Goal: Information Seeking & Learning: Learn about a topic

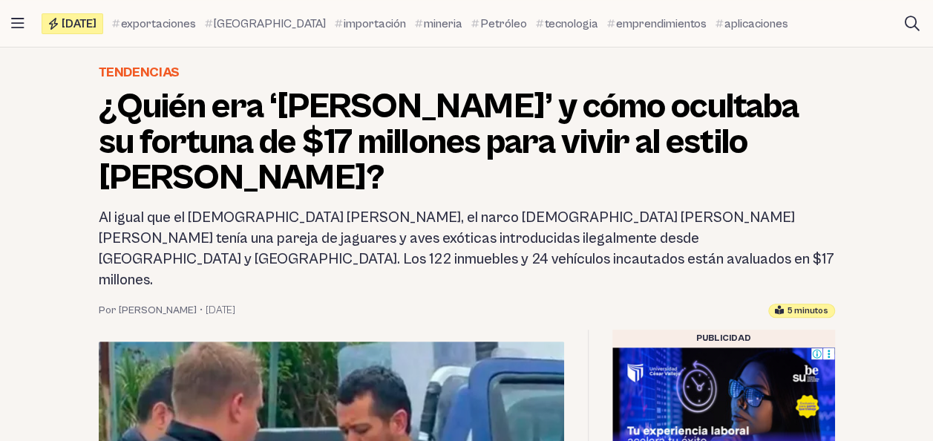
scroll to position [201, 0]
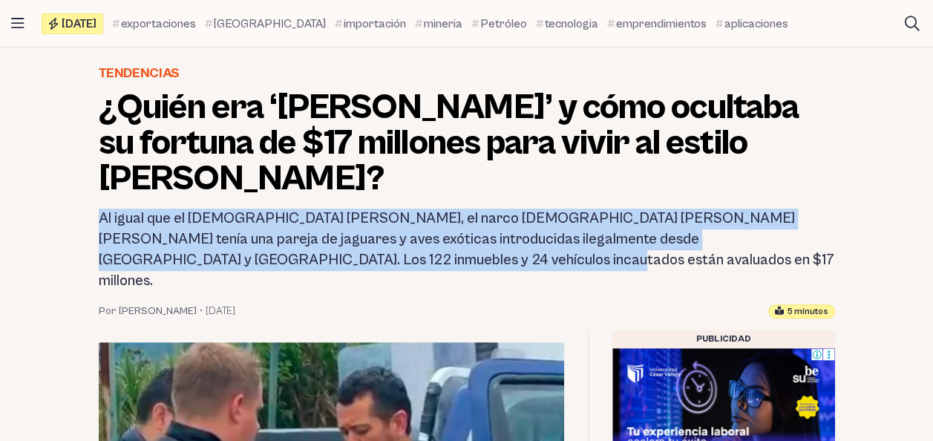
drag, startPoint x: 98, startPoint y: 215, endPoint x: 390, endPoint y: 258, distance: 294.7
click at [390, 258] on h2 "Al igual que el [DEMOGRAPHIC_DATA] [PERSON_NAME], el narco [DEMOGRAPHIC_DATA] […" at bounding box center [467, 250] width 736 height 83
copy h2 "Al igual que el [DEMOGRAPHIC_DATA] [PERSON_NAME], el narco [DEMOGRAPHIC_DATA] […"
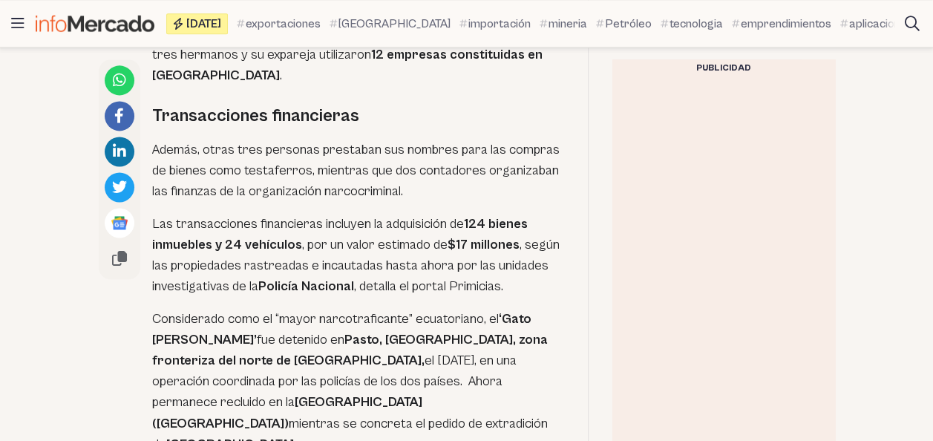
scroll to position [965, 0]
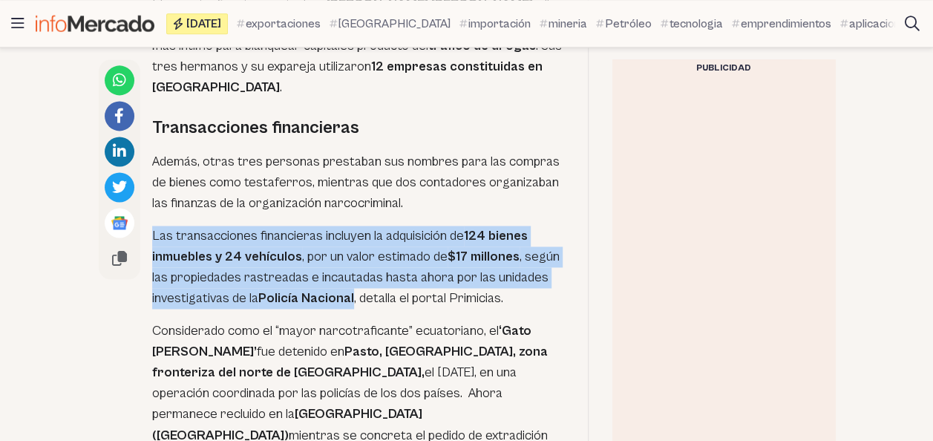
drag, startPoint x: 153, startPoint y: 191, endPoint x: 352, endPoint y: 255, distance: 208.6
click at [352, 255] on p "Las transacciones financieras incluyen la adquisición de 124 bienes inmuebles y…" at bounding box center [358, 267] width 412 height 83
copy p "Las transacciones financieras incluyen la adquisición de 124 bienes inmuebles y…"
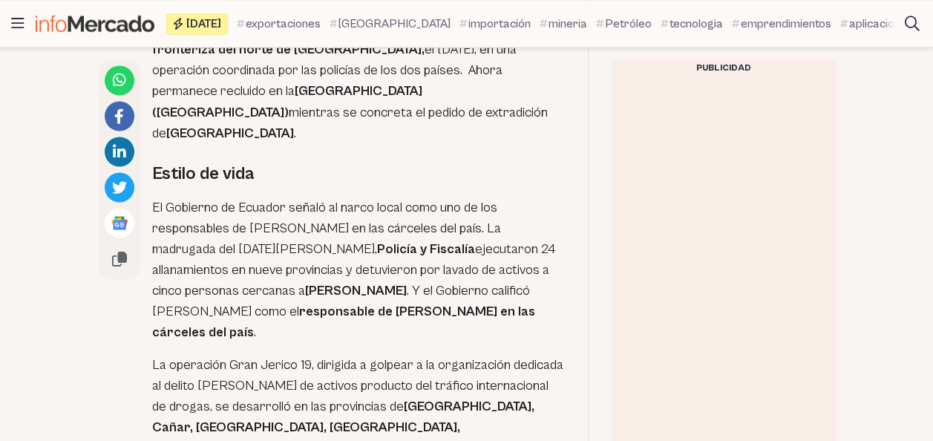
scroll to position [1289, 0]
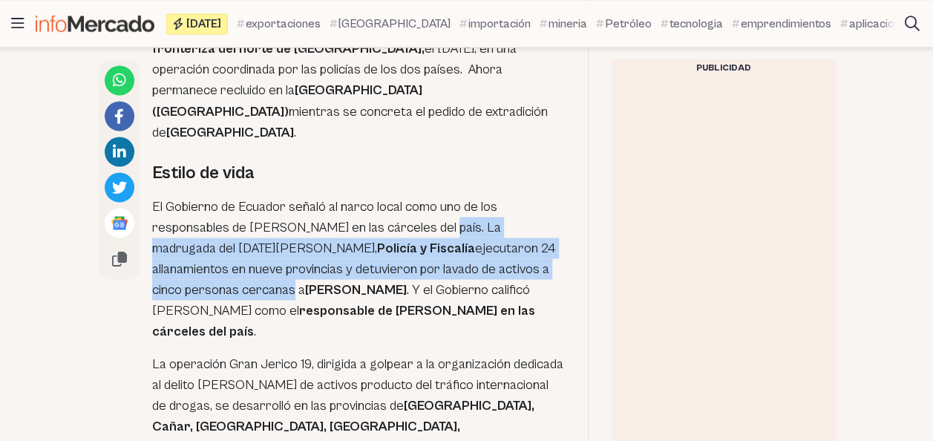
drag, startPoint x: 438, startPoint y: 162, endPoint x: 560, endPoint y: 203, distance: 129.3
click at [560, 203] on p "El Gobierno de Ecuador señaló al narco local como uno de los responsables de [P…" at bounding box center [358, 268] width 412 height 145
copy p "La madrugada del [DATE][PERSON_NAME], Policía y Fiscalía ejecutaron 24 allanami…"
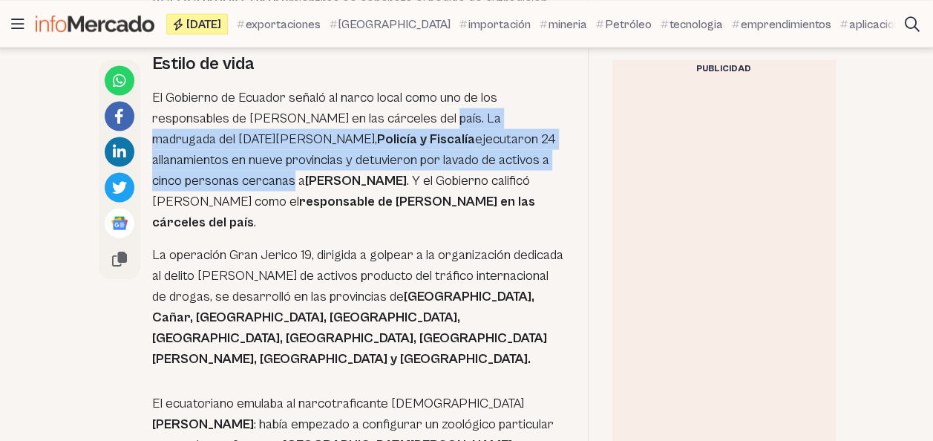
scroll to position [1400, 0]
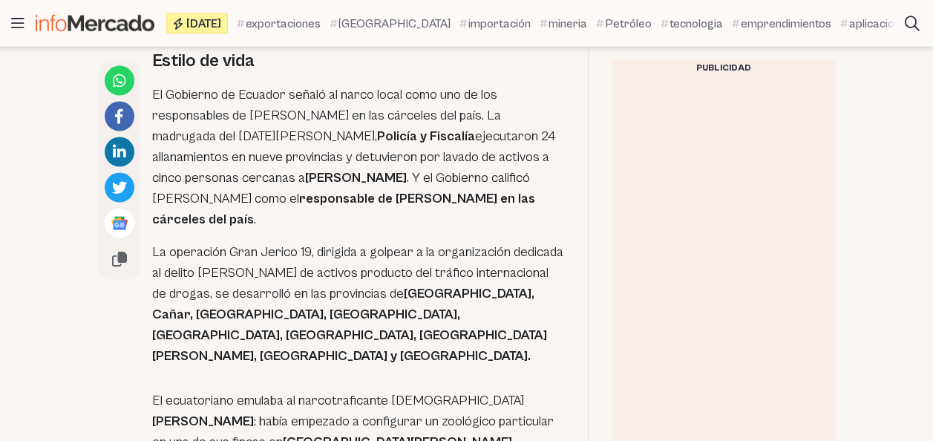
click at [153, 242] on p "La operación Gran Jerico 19, dirigida a golpear a la organización dedicada al d…" at bounding box center [358, 304] width 412 height 125
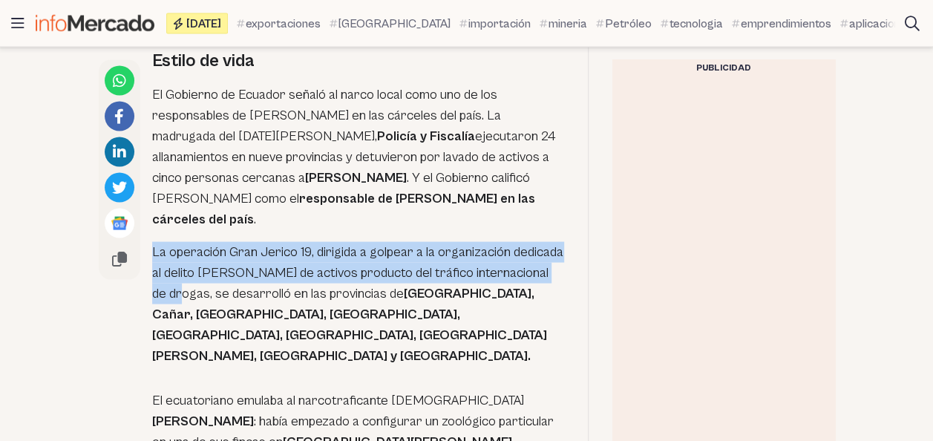
drag, startPoint x: 153, startPoint y: 167, endPoint x: 208, endPoint y: 212, distance: 71.2
click at [208, 242] on p "La operación Gran Jerico 19, dirigida a golpear a la organización dedicada al d…" at bounding box center [358, 304] width 412 height 125
copy p "La operación Gran Jerico 19, dirigida a golpear a la organización dedicada al d…"
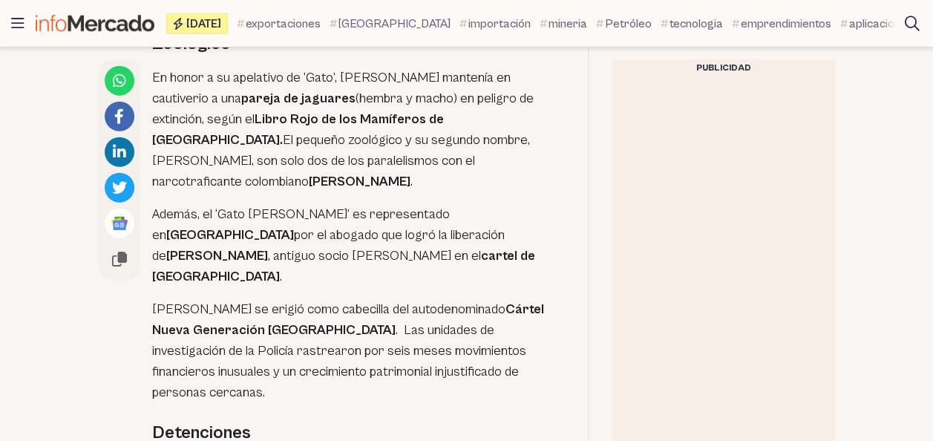
scroll to position [1954, 0]
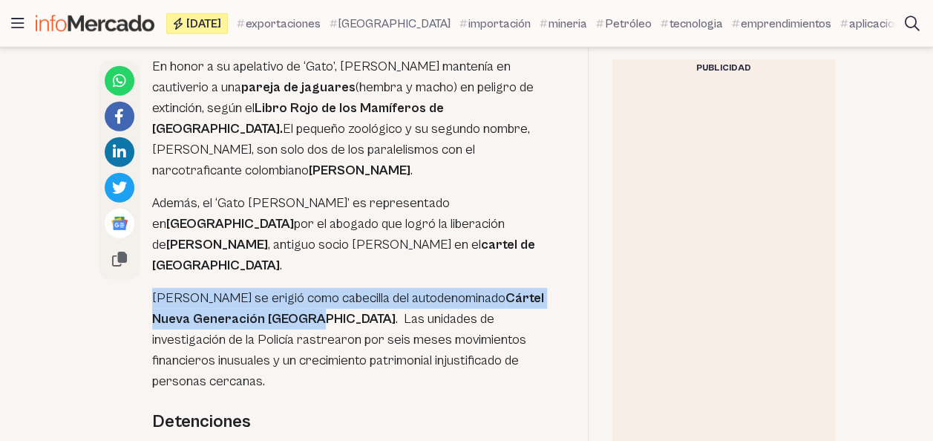
drag, startPoint x: 151, startPoint y: 89, endPoint x: 310, endPoint y: 114, distance: 161.4
click at [310, 114] on div "El narcotraficante ecuatoriano [PERSON_NAME] [PERSON_NAME] , alias el ‘[PERSON_…" at bounding box center [331, 410] width 465 height 2832
copy p "[PERSON_NAME] se erigió como cabecilla del autodenominado Cártel Nueva Generaci…"
drag, startPoint x: 154, startPoint y: 224, endPoint x: 226, endPoint y: 331, distance: 128.8
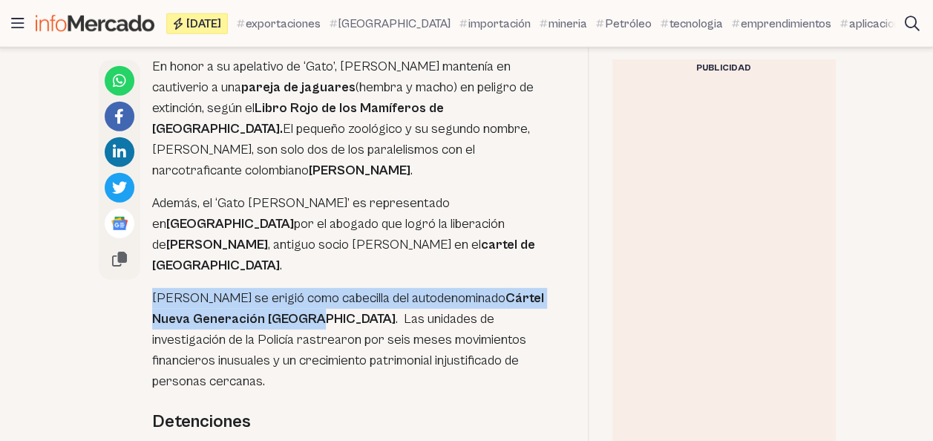
copy p "Entre los cinco detenidos en el caso [PERSON_NAME] de activos están [PERSON_NAM…"
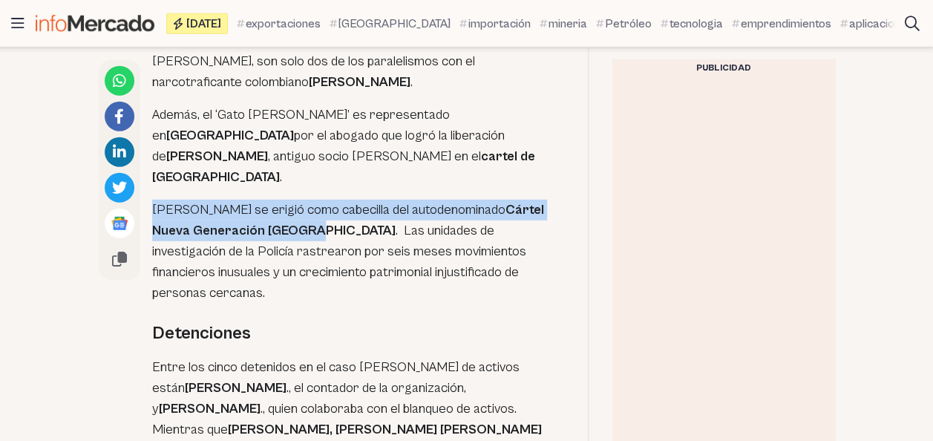
scroll to position [2043, 0]
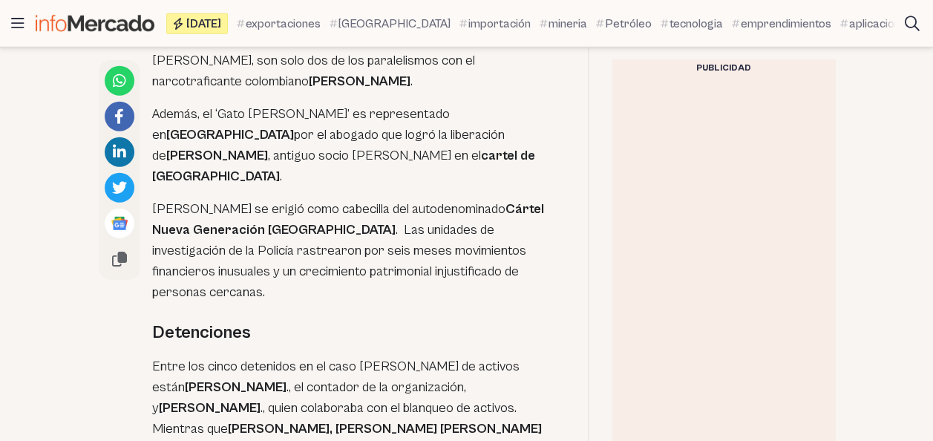
drag, startPoint x: 471, startPoint y: 274, endPoint x: 492, endPoint y: 338, distance: 67.8
copy p "las 12 principales compañías del cartel están relacionadas con los tres hermano…"
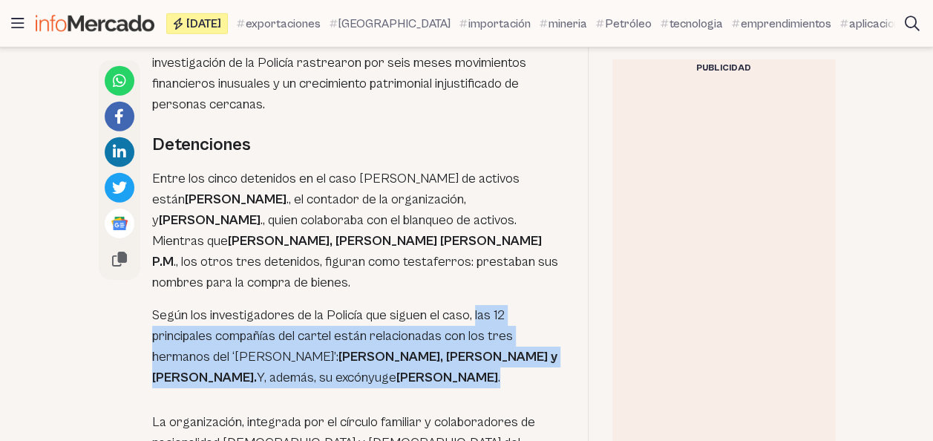
scroll to position [2231, 0]
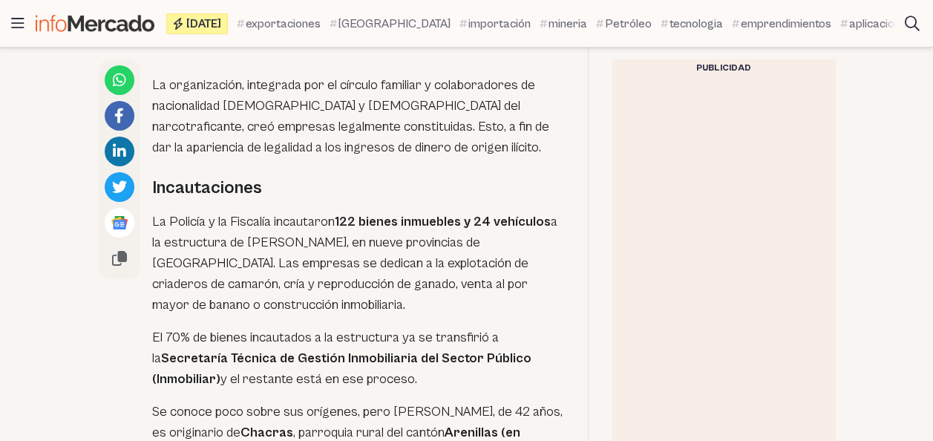
scroll to position [2574, 0]
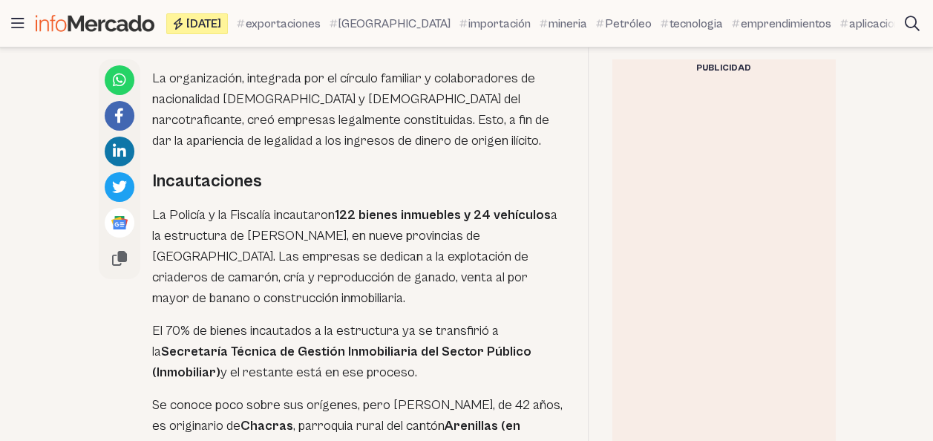
drag, startPoint x: 151, startPoint y: 278, endPoint x: 223, endPoint y: 376, distance: 121.7
copy div "Investigaciones El narcotraficante entró en el radar de las autoridades en 2013…"
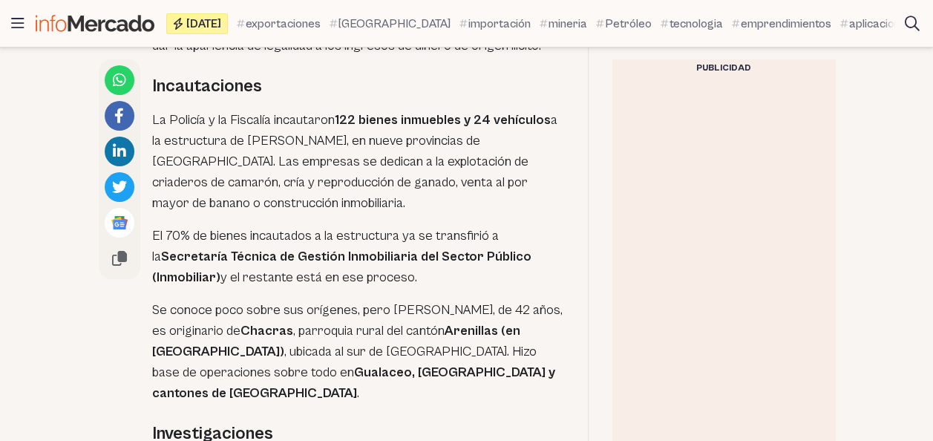
scroll to position [2724, 0]
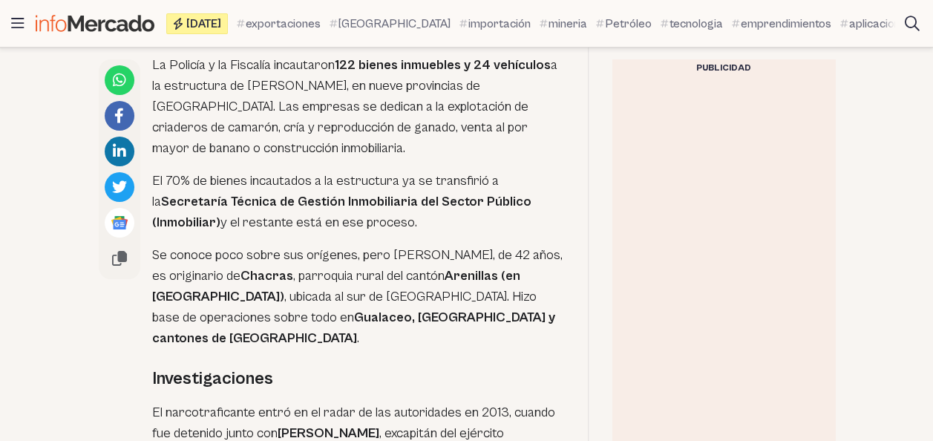
drag, startPoint x: 154, startPoint y: 257, endPoint x: 324, endPoint y: 298, distance: 175.7
copy p "De hecho, el ‘[PERSON_NAME]’ recibió entonces una condena de prisión por el del…"
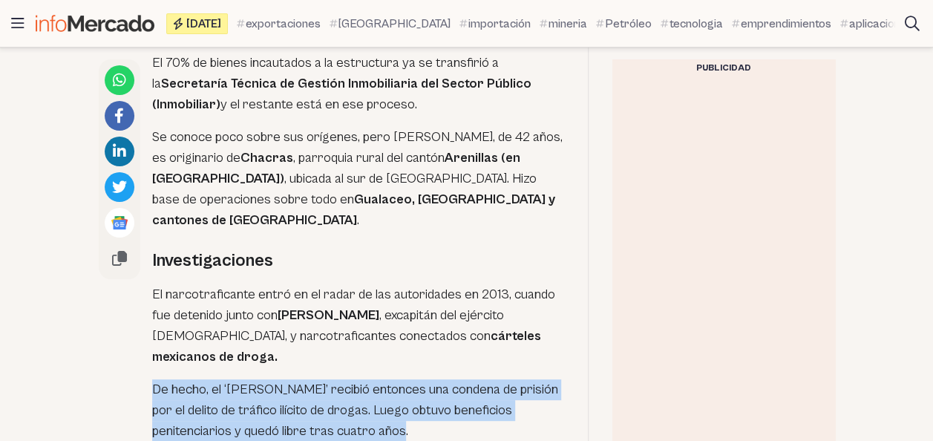
scroll to position [2844, 0]
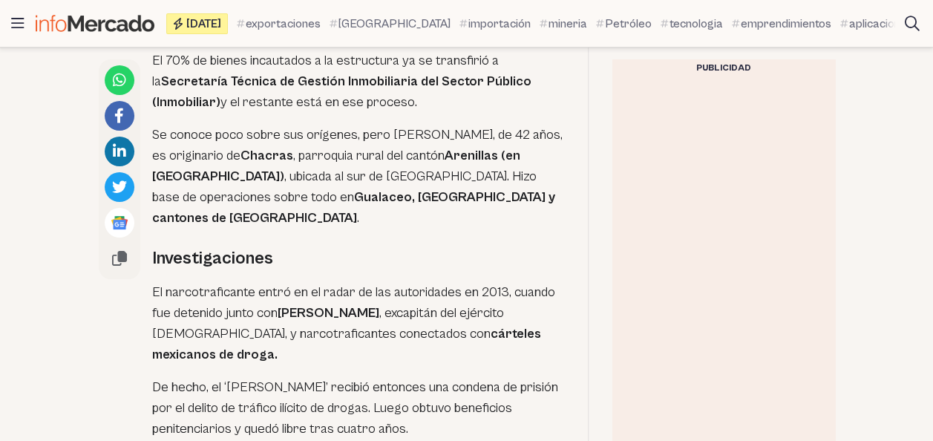
drag, startPoint x: 152, startPoint y: 211, endPoint x: 367, endPoint y: 252, distance: 218.3
copy p "Los investigadores asumen que en la cárcel afianzó su relación con [PERSON_NAME…"
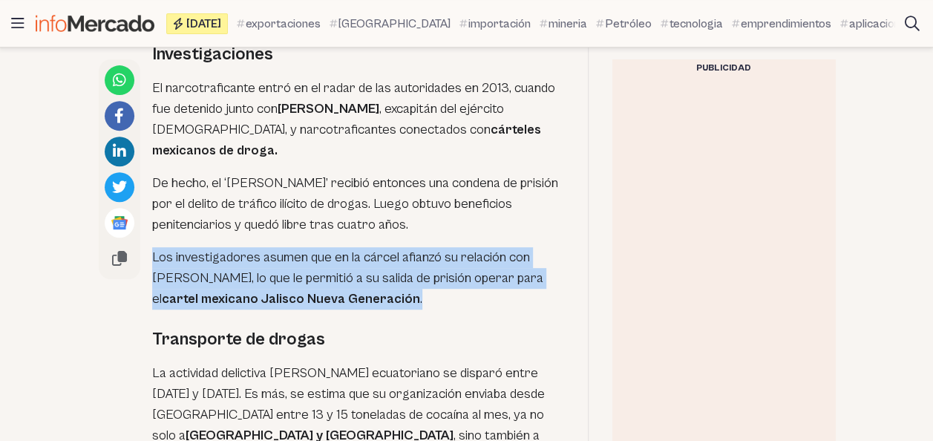
scroll to position [3049, 0]
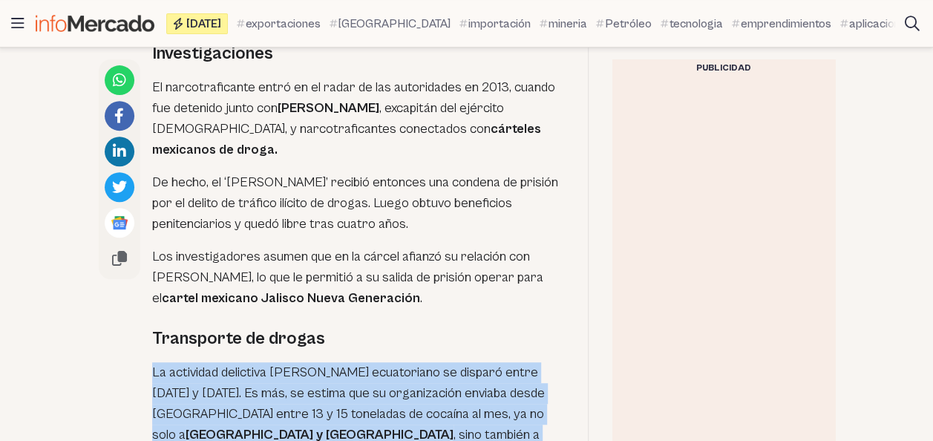
drag, startPoint x: 152, startPoint y: 119, endPoint x: 279, endPoint y: 188, distance: 144.4
click at [279, 362] on p "La actividad delictiva [PERSON_NAME] ecuatoriano se disparó entre [DATE] y [DAT…" at bounding box center [358, 414] width 412 height 104
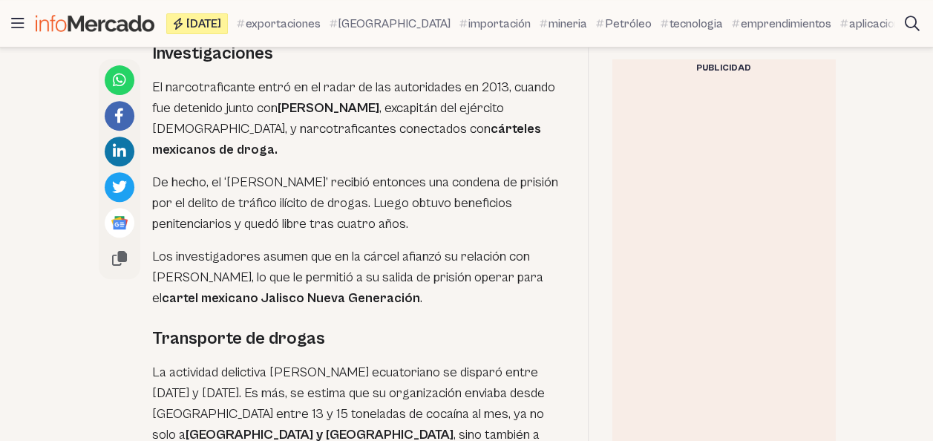
drag, startPoint x: 153, startPoint y: 217, endPoint x: 188, endPoint y: 258, distance: 53.7
drag, startPoint x: 273, startPoint y: 279, endPoint x: 327, endPoint y: 311, distance: 62.2
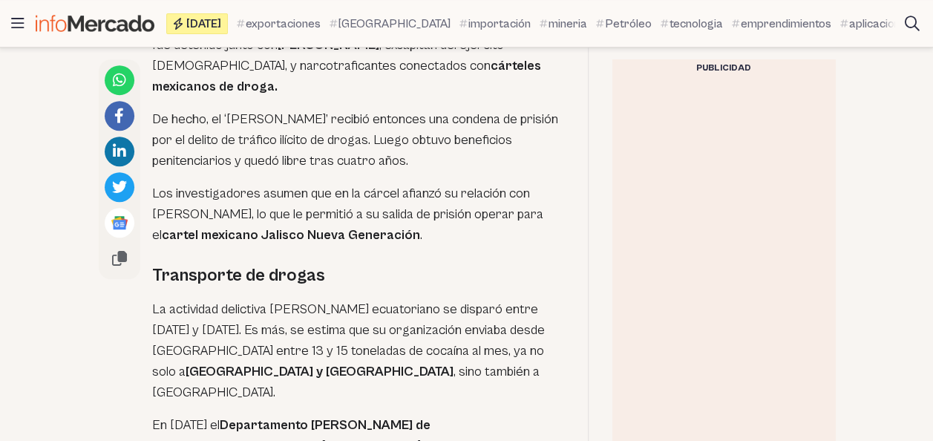
scroll to position [3116, 0]
